Goal: Information Seeking & Learning: Learn about a topic

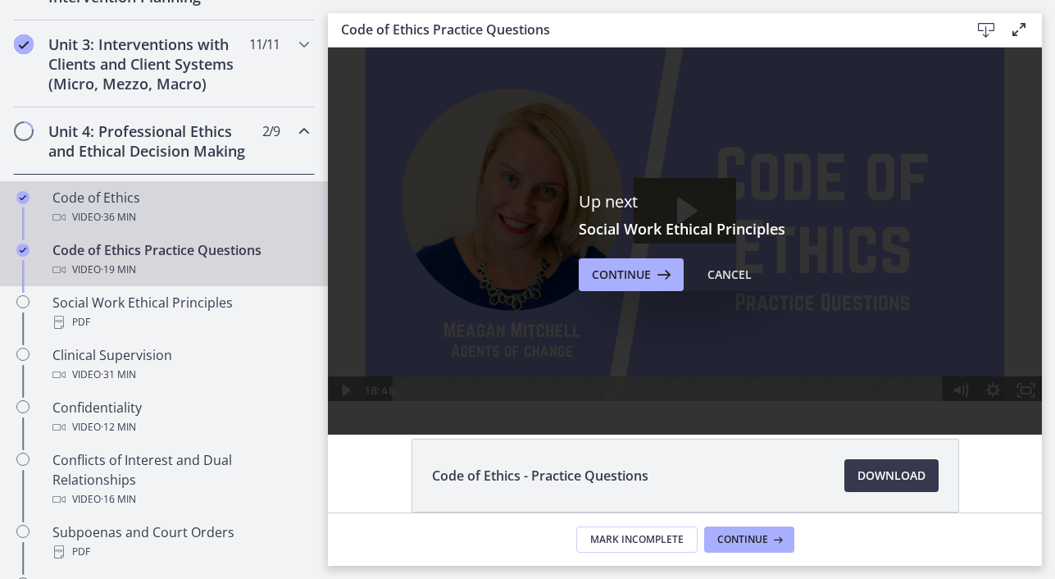
scroll to position [618, 0]
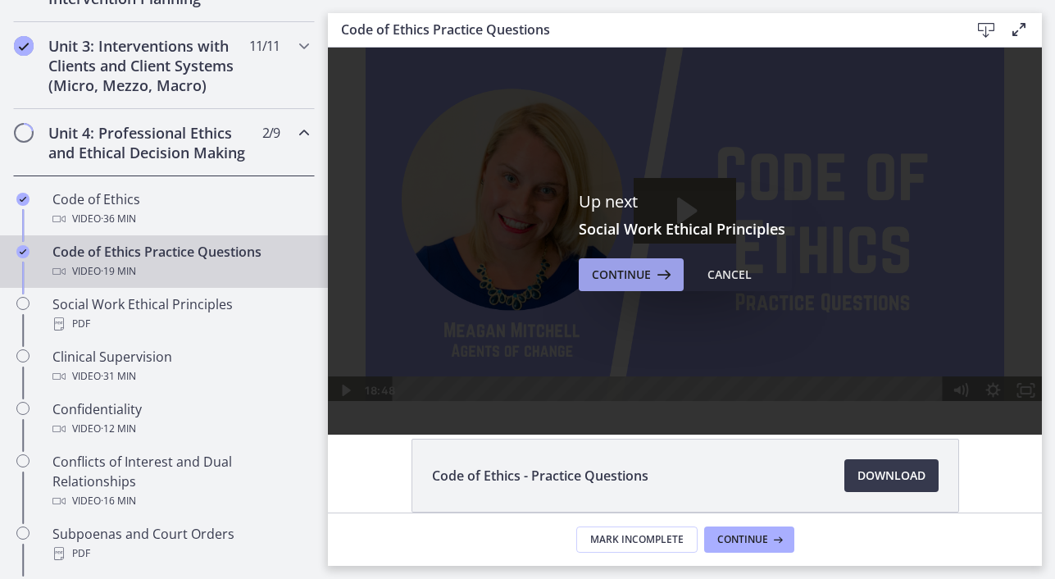
click at [629, 280] on span "Continue" at bounding box center [621, 275] width 59 height 20
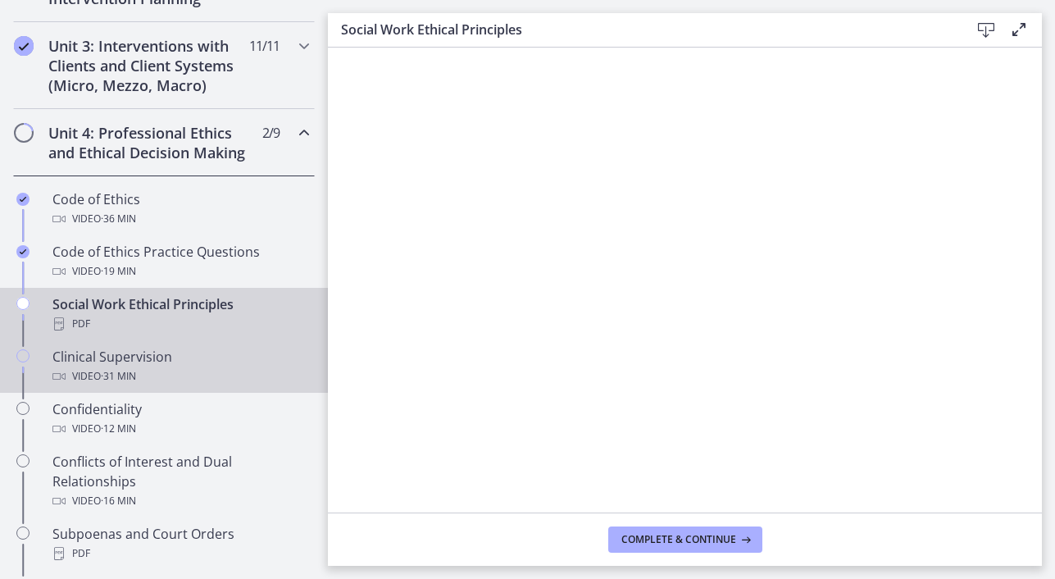
click at [127, 366] on span "· 31 min" at bounding box center [118, 376] width 35 height 20
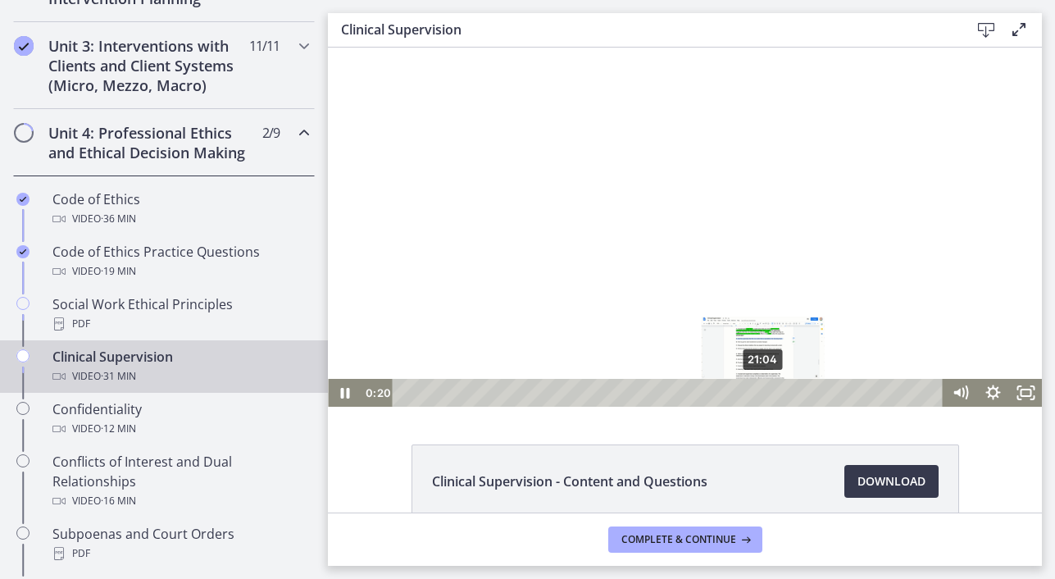
scroll to position [84, 0]
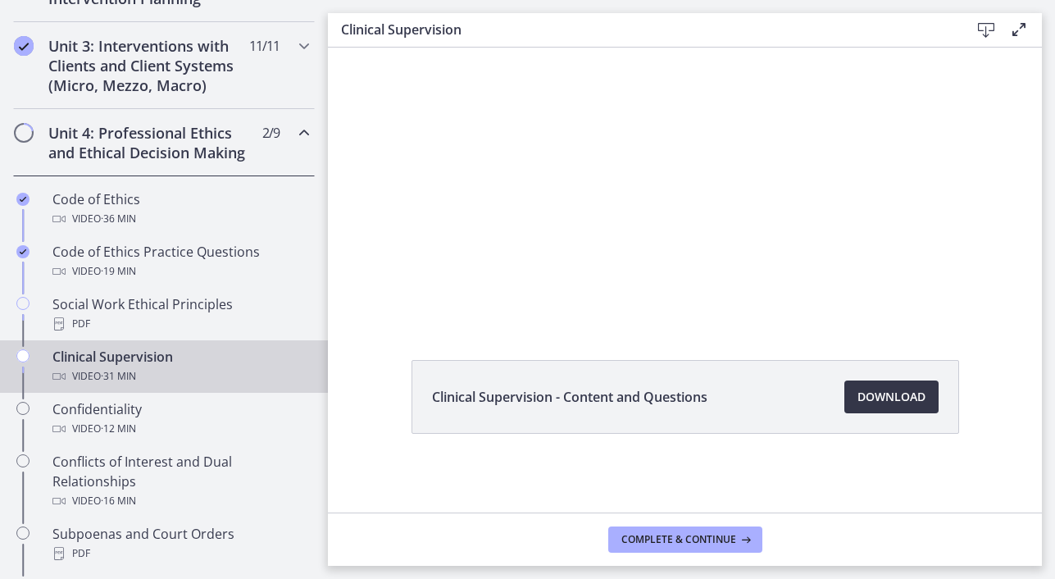
click at [904, 402] on span "Download Opens in a new window" at bounding box center [891, 397] width 68 height 20
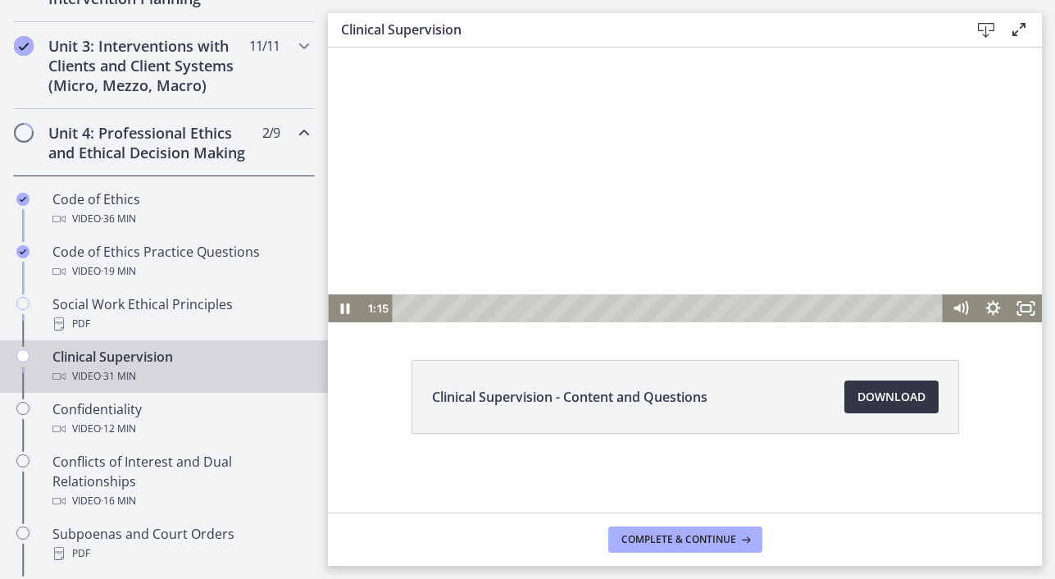
scroll to position [0, 0]
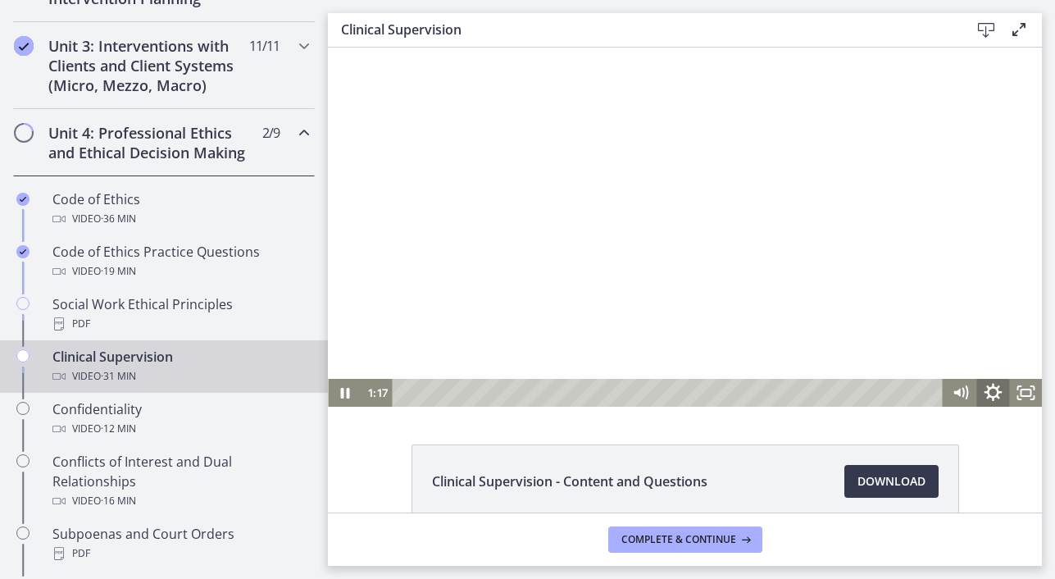
click at [995, 395] on icon "Show settings menu" at bounding box center [993, 393] width 18 height 18
click at [1008, 334] on span "1.25x" at bounding box center [1013, 337] width 41 height 28
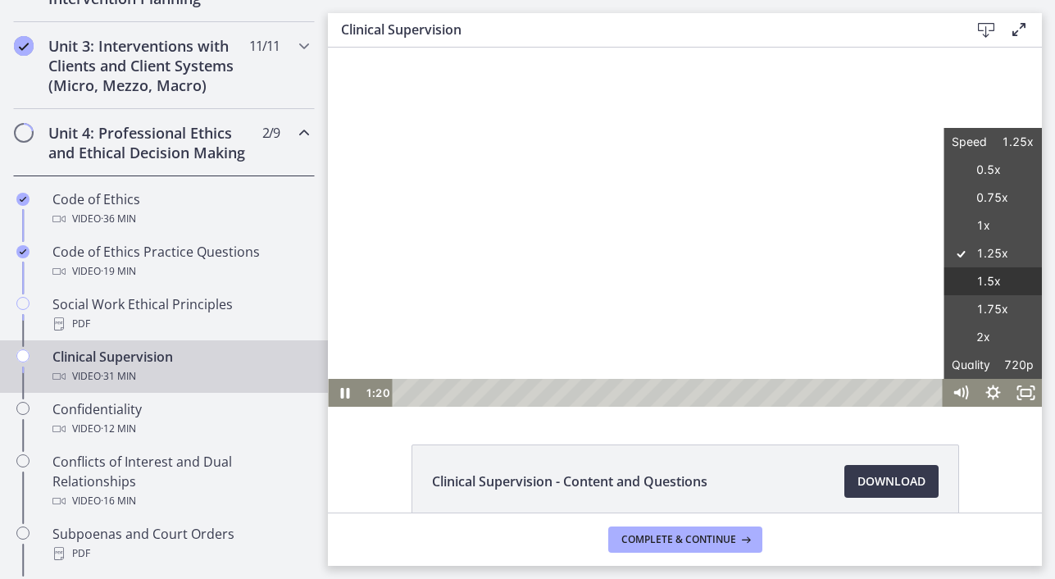
click at [1000, 279] on label "1.5x" at bounding box center [992, 281] width 98 height 29
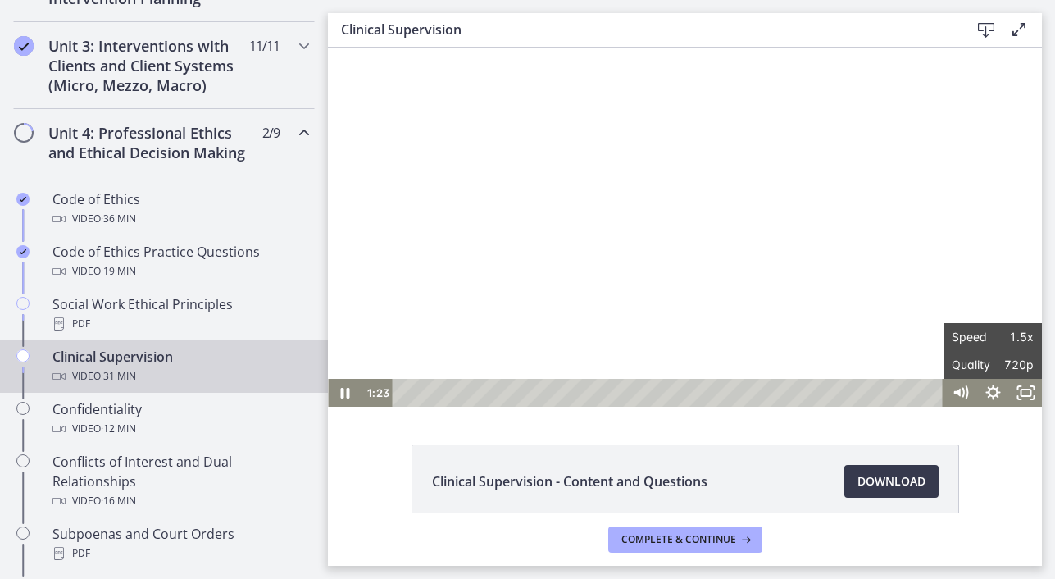
click at [858, 265] on div at bounding box center [685, 227] width 714 height 359
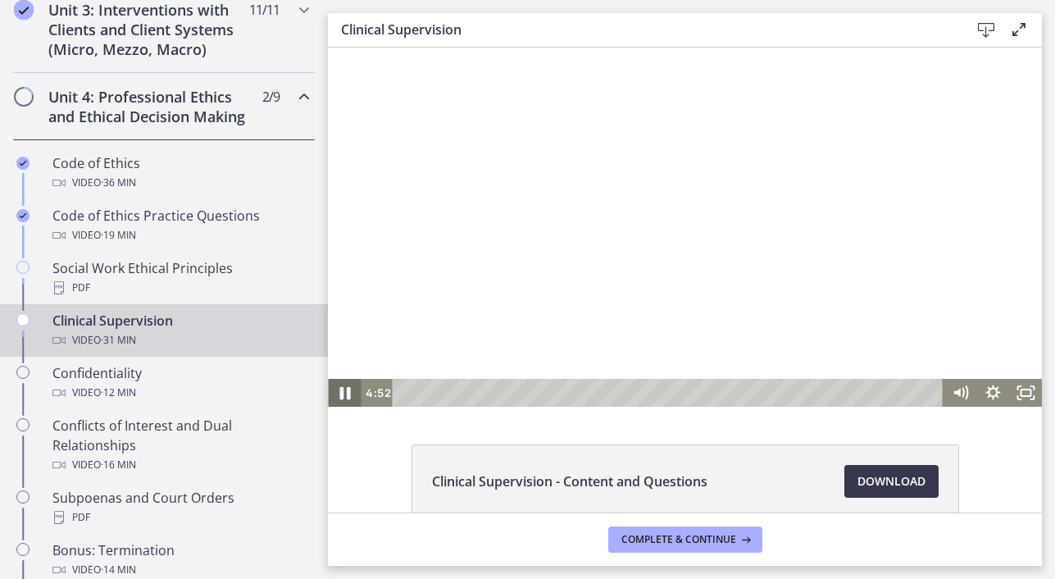
click at [337, 396] on icon "Pause" at bounding box center [344, 393] width 39 height 34
click at [337, 396] on icon "Play Video" at bounding box center [345, 393] width 33 height 28
click at [346, 396] on icon "Pause" at bounding box center [344, 393] width 9 height 11
click at [344, 393] on icon "Play Video" at bounding box center [346, 393] width 10 height 14
click at [566, 395] on div "9:27" at bounding box center [669, 393] width 531 height 28
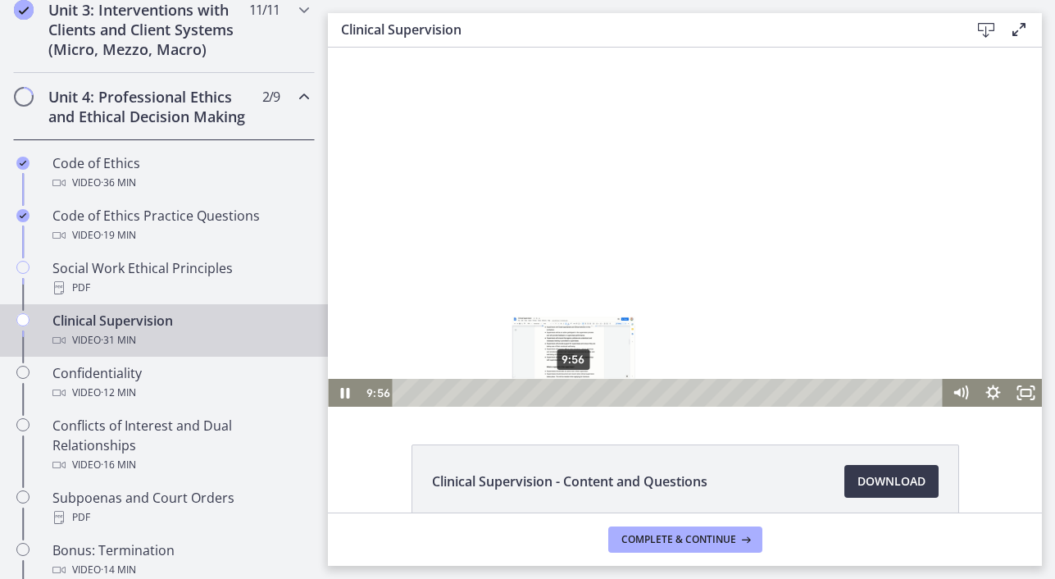
click at [574, 395] on div "9:56" at bounding box center [669, 393] width 531 height 28
click at [582, 394] on div "10:24" at bounding box center [669, 393] width 531 height 28
click at [592, 394] on div "10:59" at bounding box center [669, 393] width 531 height 28
click at [600, 394] on div "11:28" at bounding box center [669, 393] width 531 height 28
click at [614, 394] on div "12:17" at bounding box center [669, 393] width 531 height 28
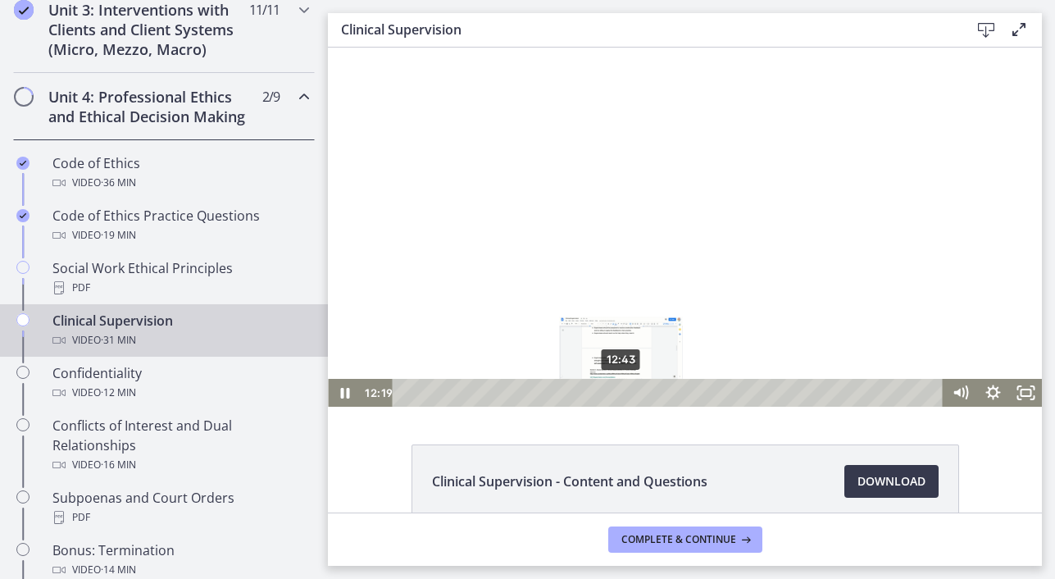
click at [621, 396] on div "12:43" at bounding box center [669, 393] width 531 height 28
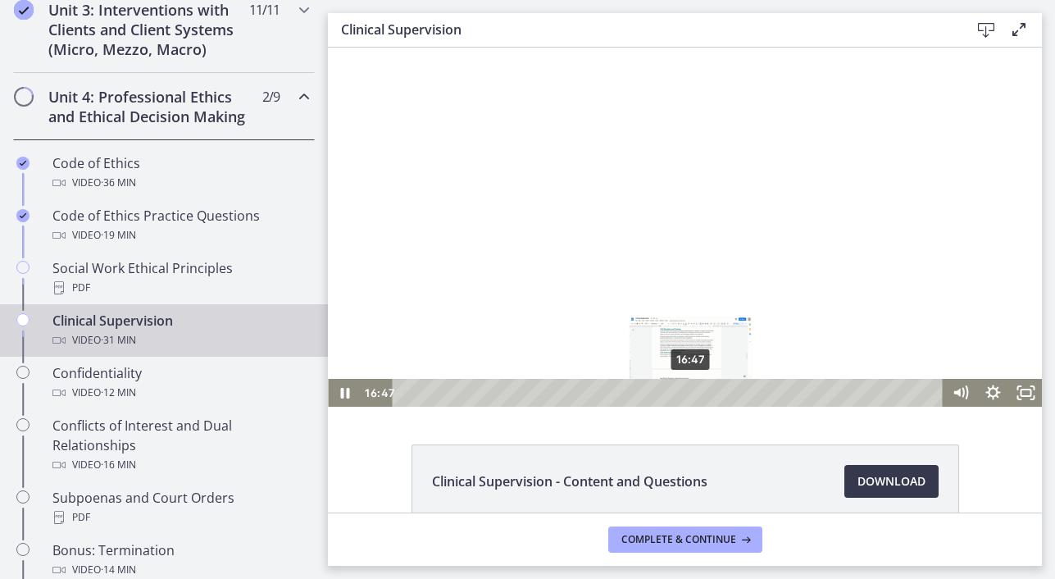
click at [691, 389] on div "16:47" at bounding box center [669, 393] width 531 height 28
click at [712, 392] on div "18:02" at bounding box center [669, 393] width 531 height 28
click at [725, 394] on div "18:48" at bounding box center [669, 393] width 531 height 28
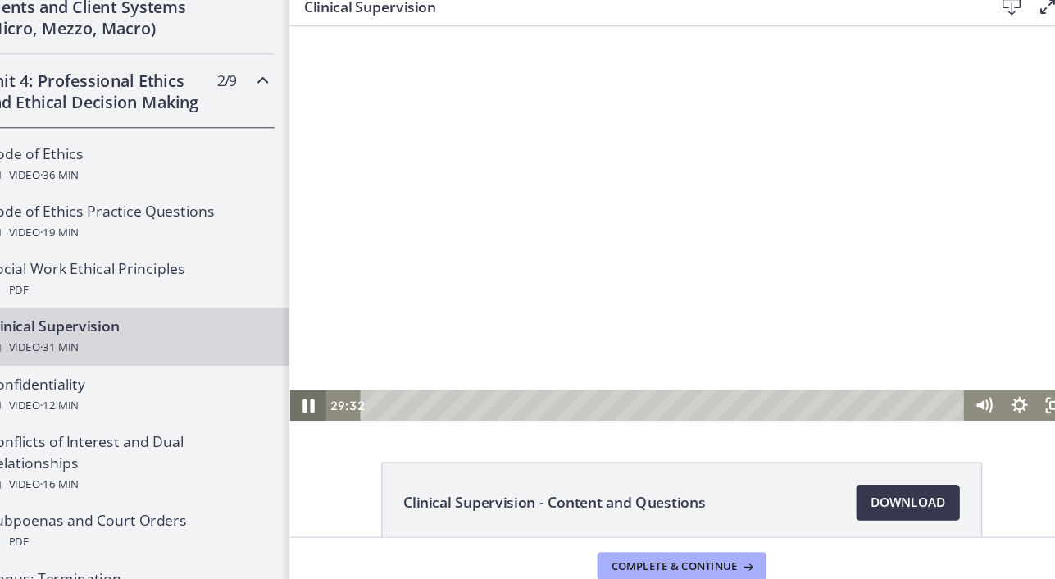
click at [311, 377] on icon "Pause" at bounding box center [305, 372] width 39 height 34
